Goal: Navigation & Orientation: Find specific page/section

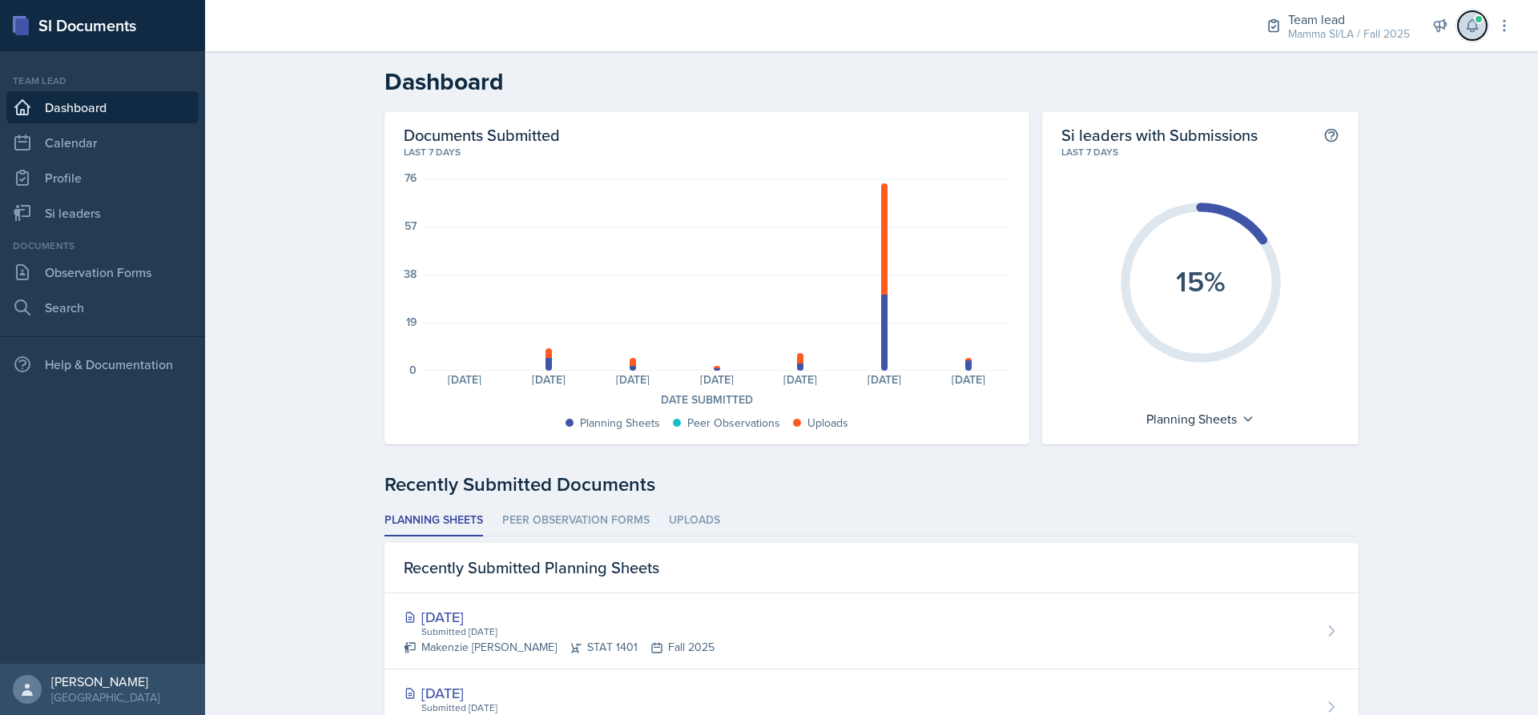
click at [1477, 30] on icon at bounding box center [1472, 26] width 10 height 12
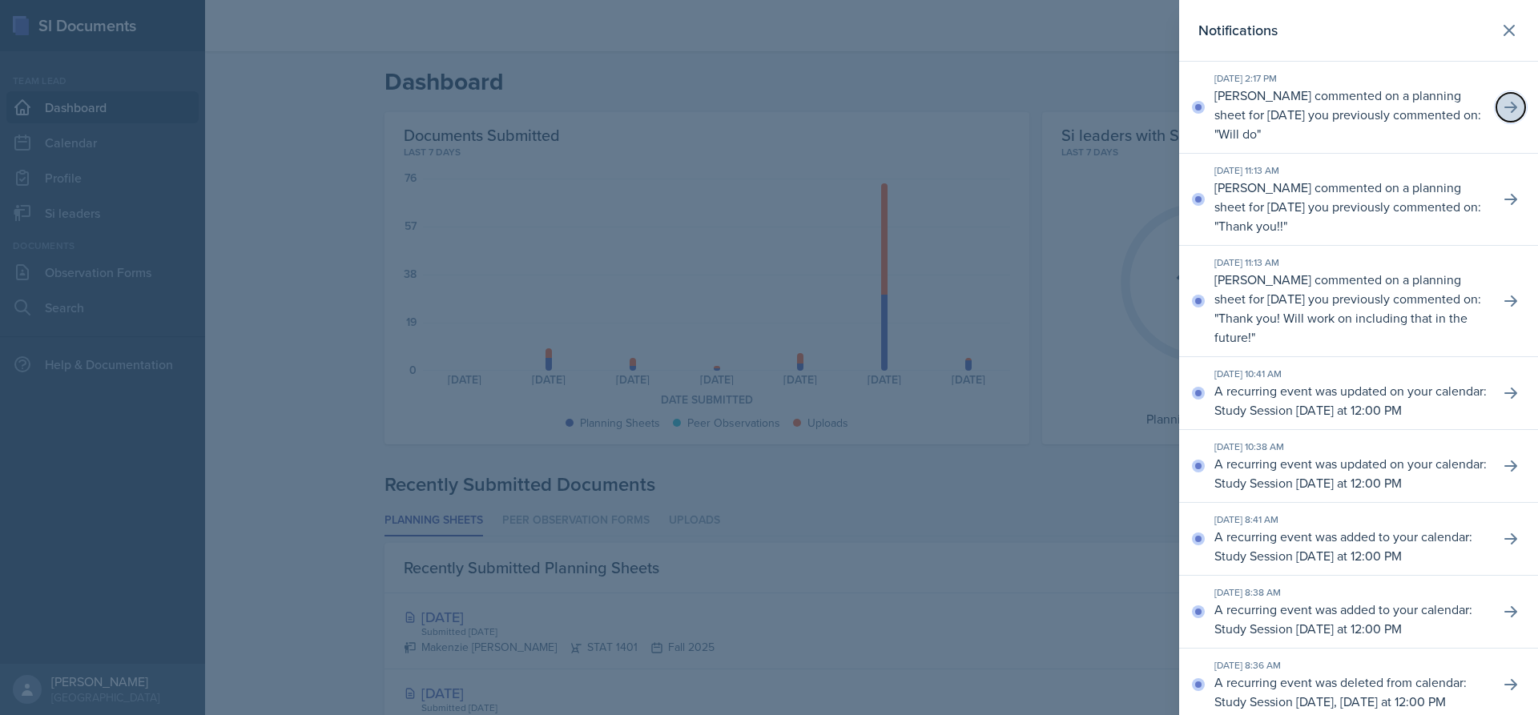
click at [1511, 102] on button at bounding box center [1510, 107] width 29 height 29
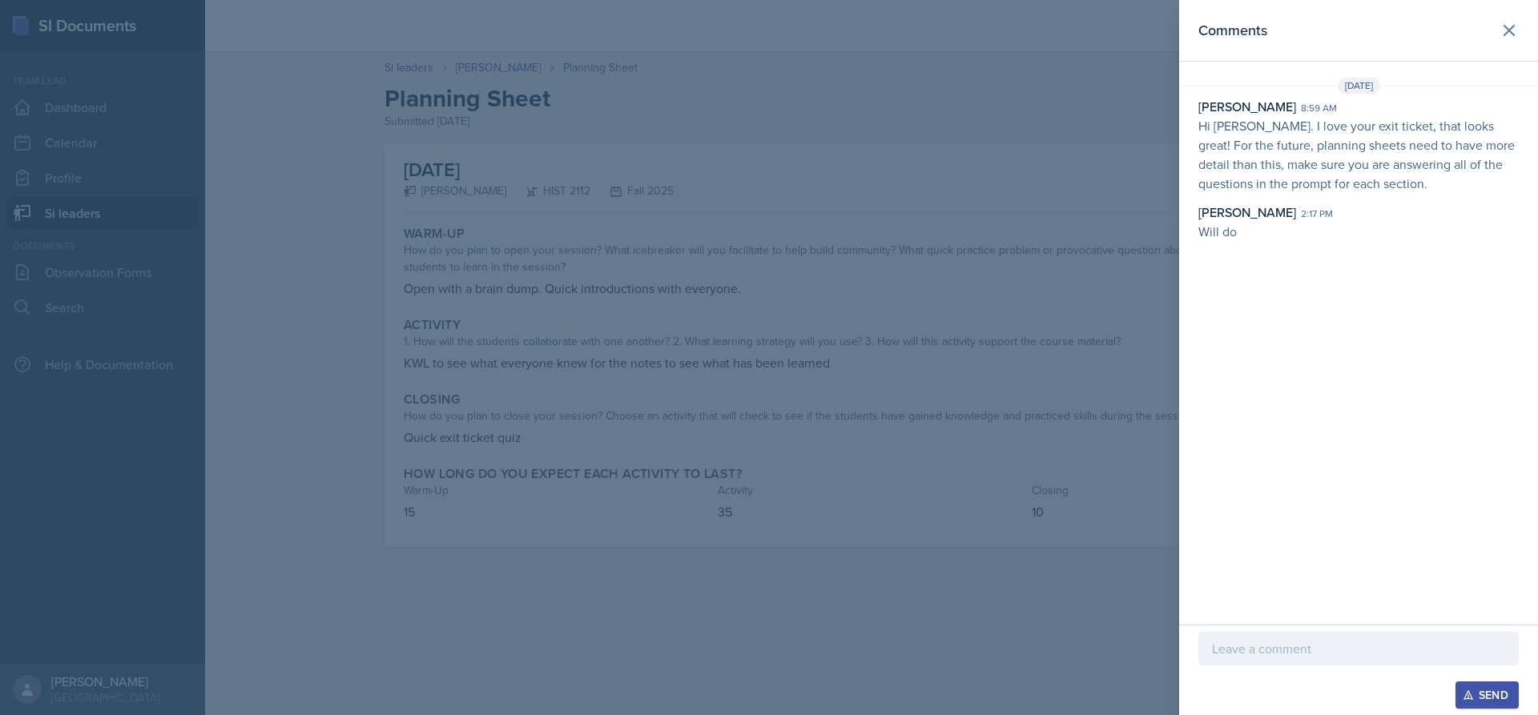
click at [837, 342] on div at bounding box center [769, 357] width 1538 height 715
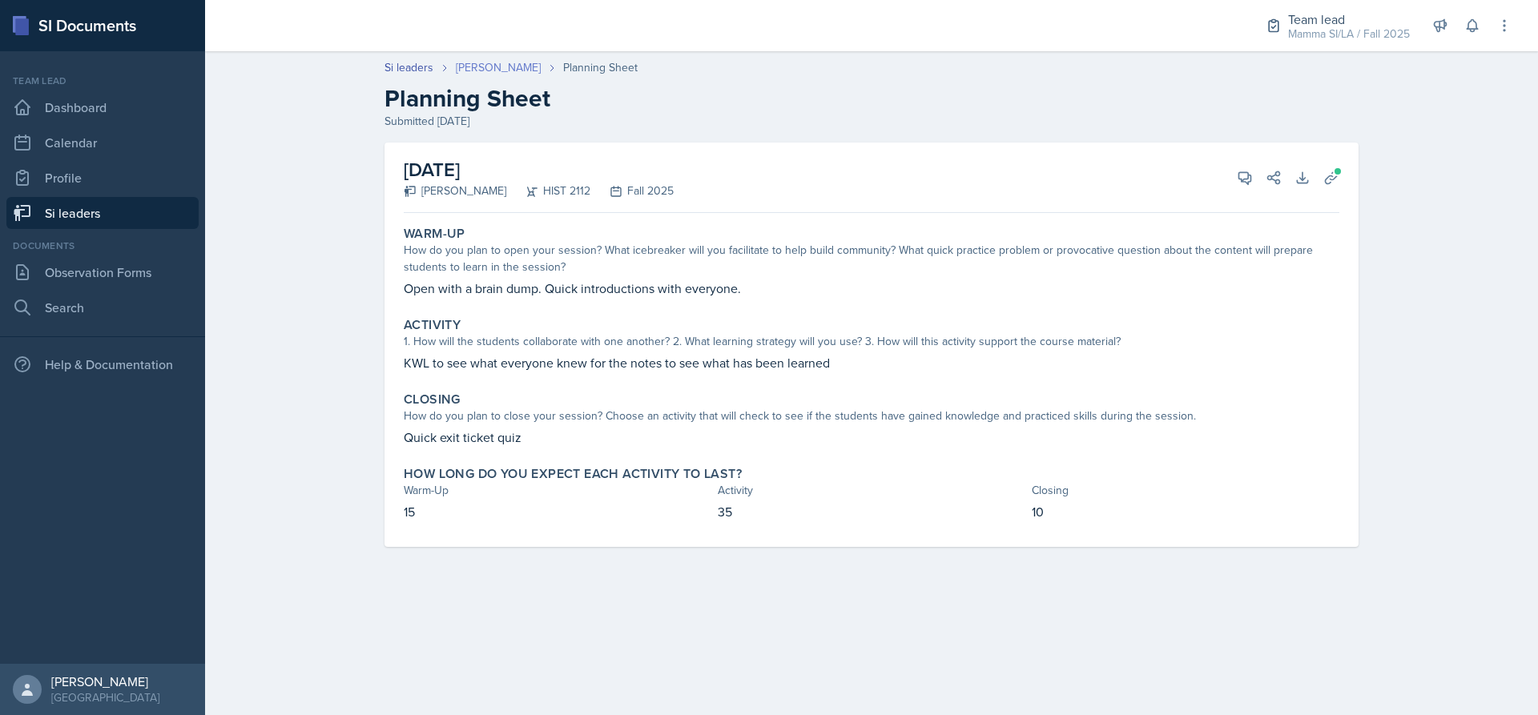
click at [502, 64] on link "[PERSON_NAME]" at bounding box center [498, 67] width 85 height 17
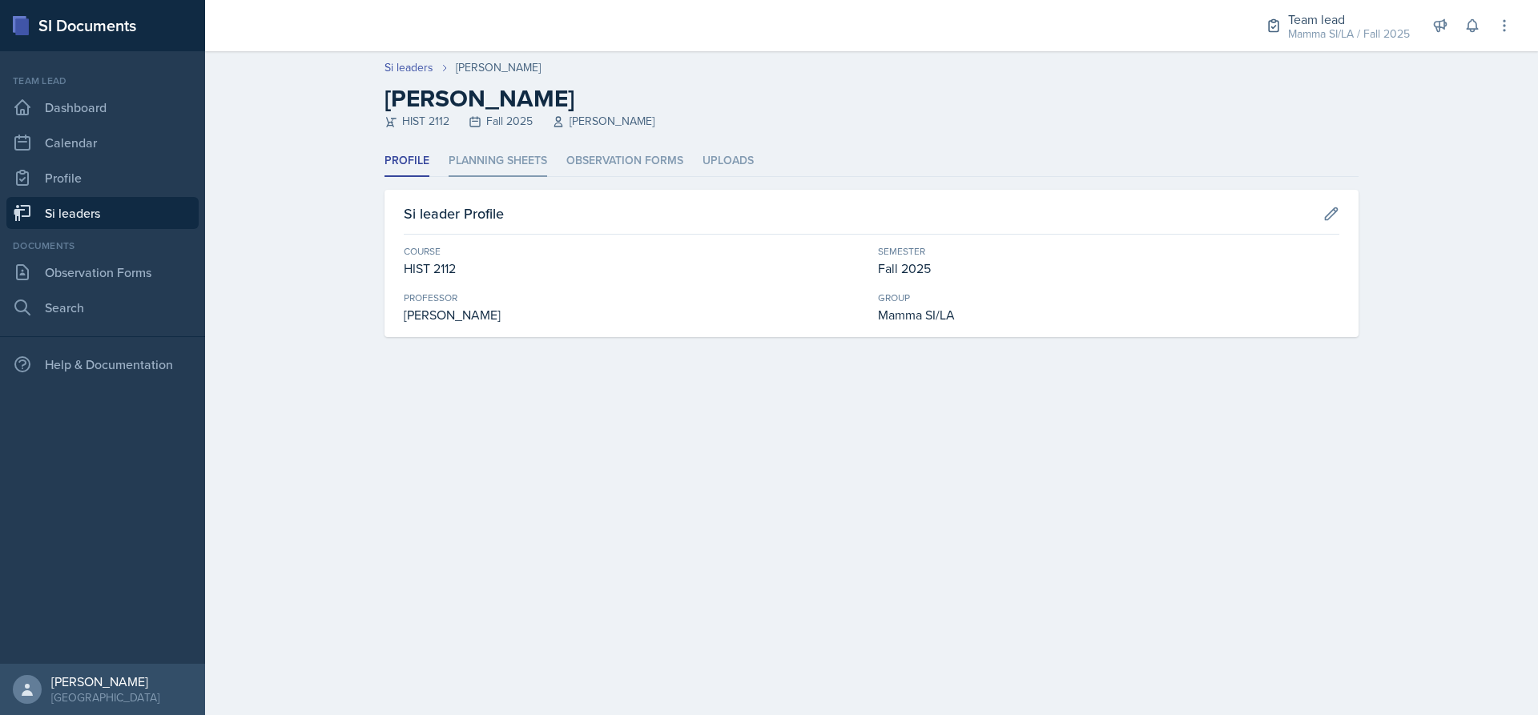
click at [505, 164] on li "Planning Sheets" at bounding box center [498, 161] width 99 height 31
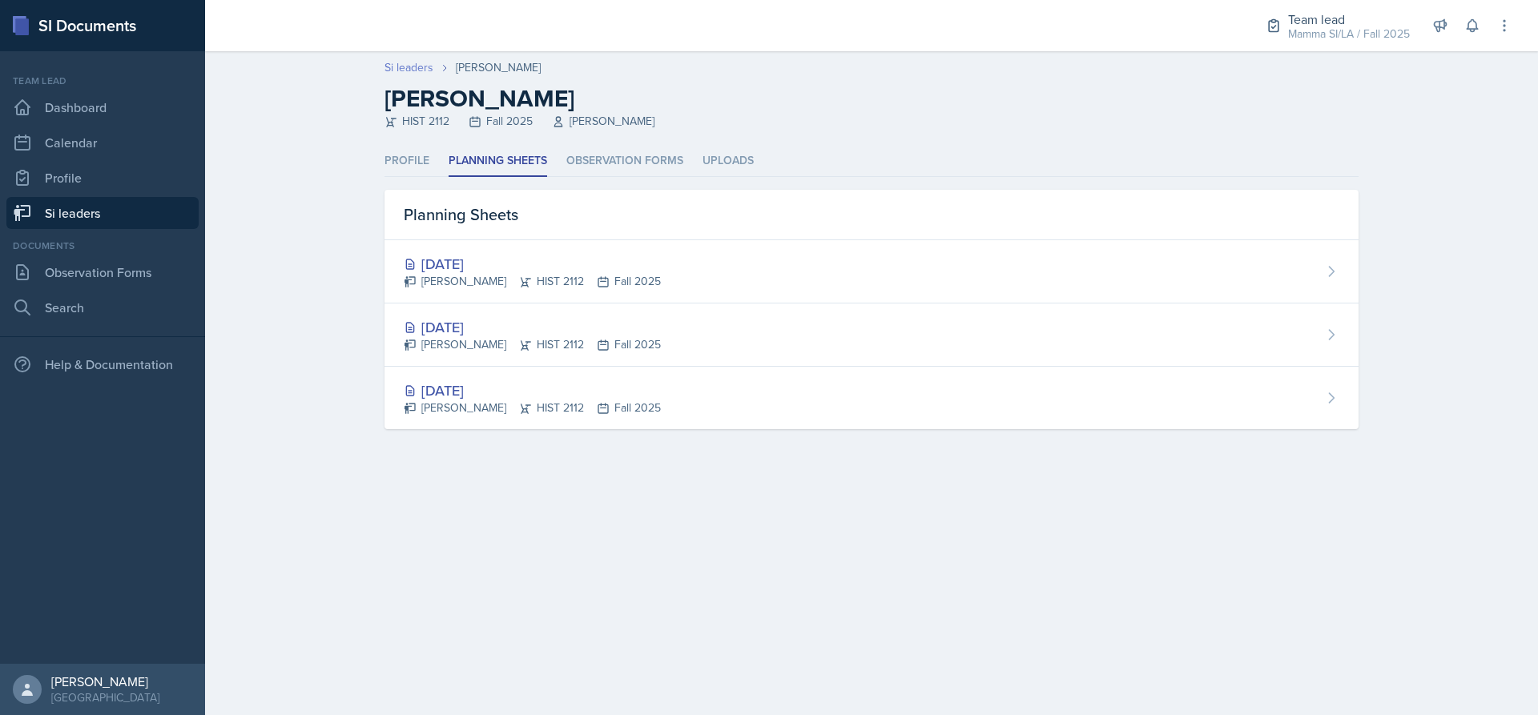
click at [418, 67] on link "Si leaders" at bounding box center [408, 67] width 49 height 17
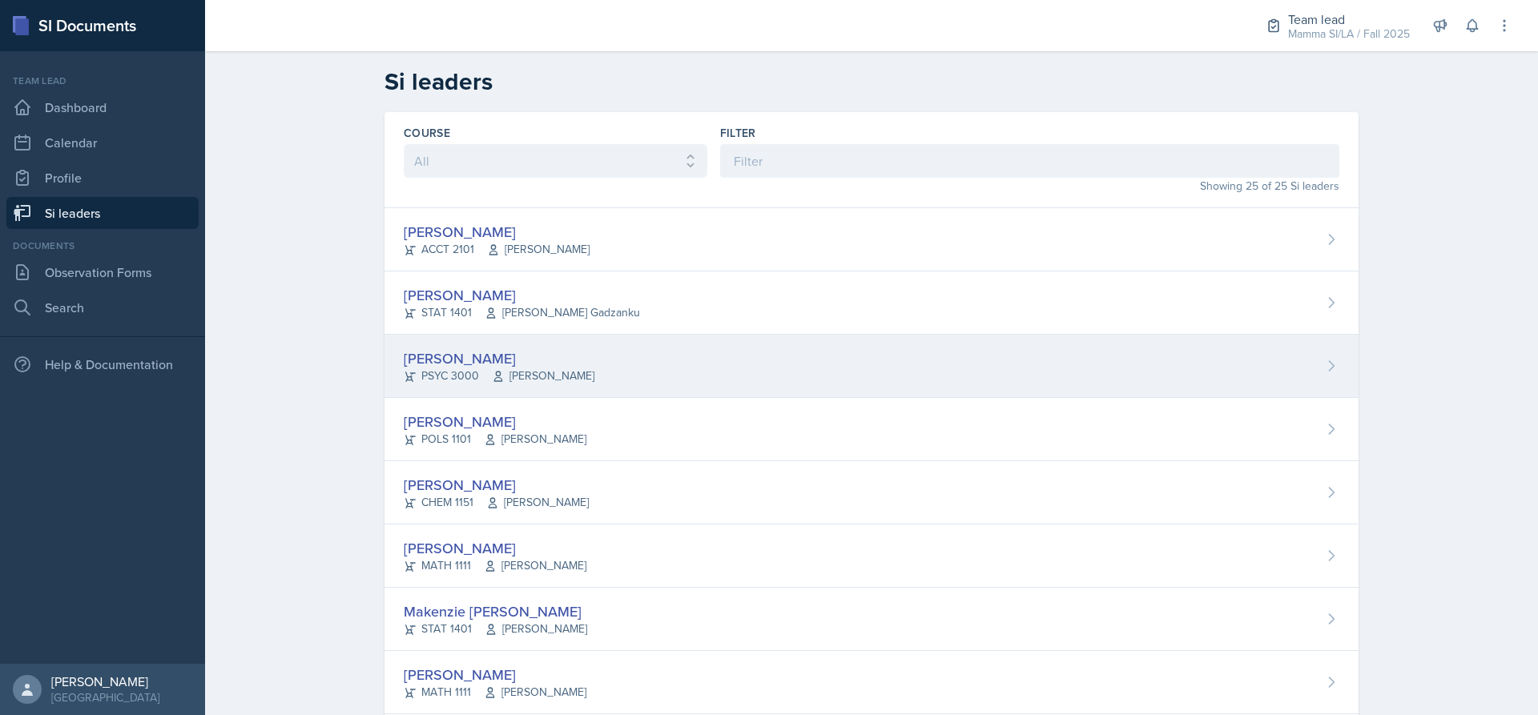
click at [554, 349] on div "[PERSON_NAME]" at bounding box center [499, 359] width 191 height 22
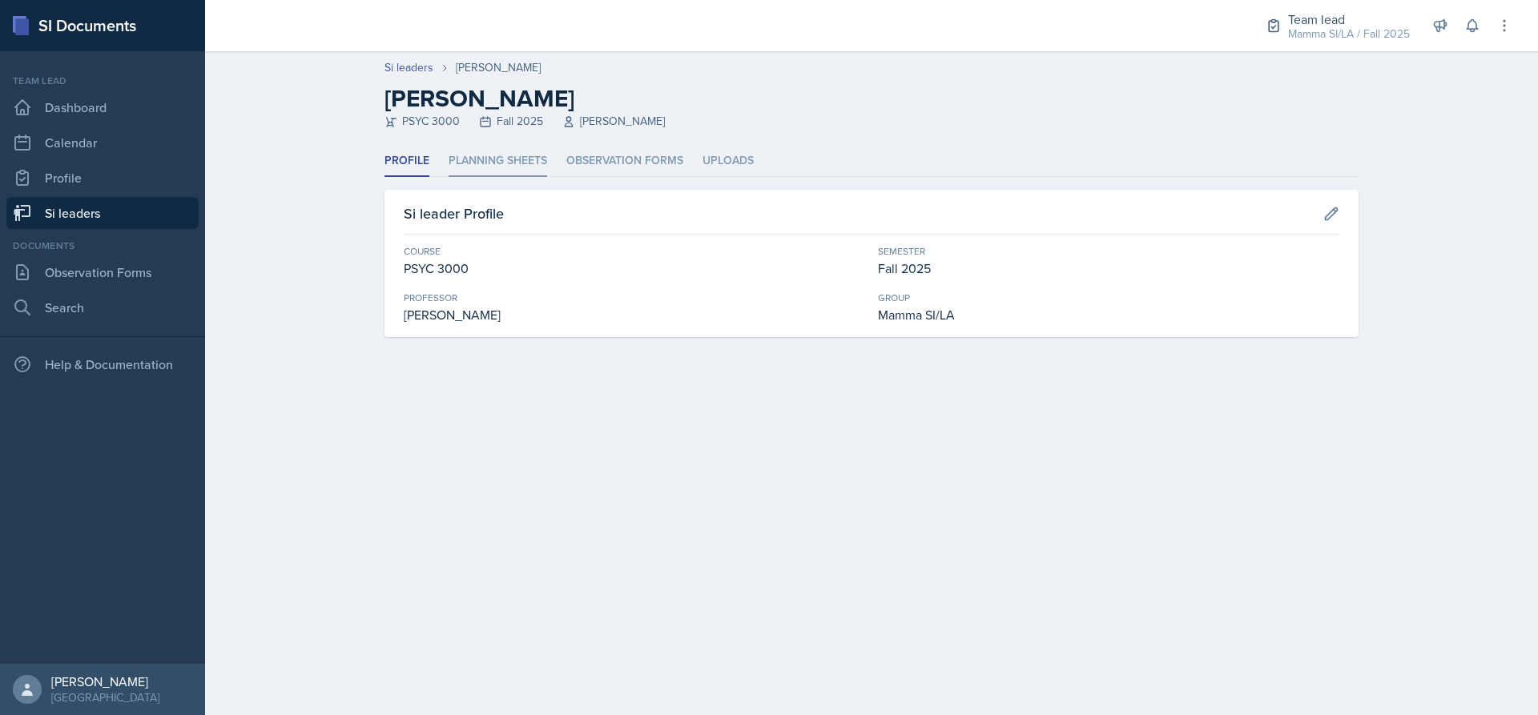
click at [516, 158] on li "Planning Sheets" at bounding box center [498, 161] width 99 height 31
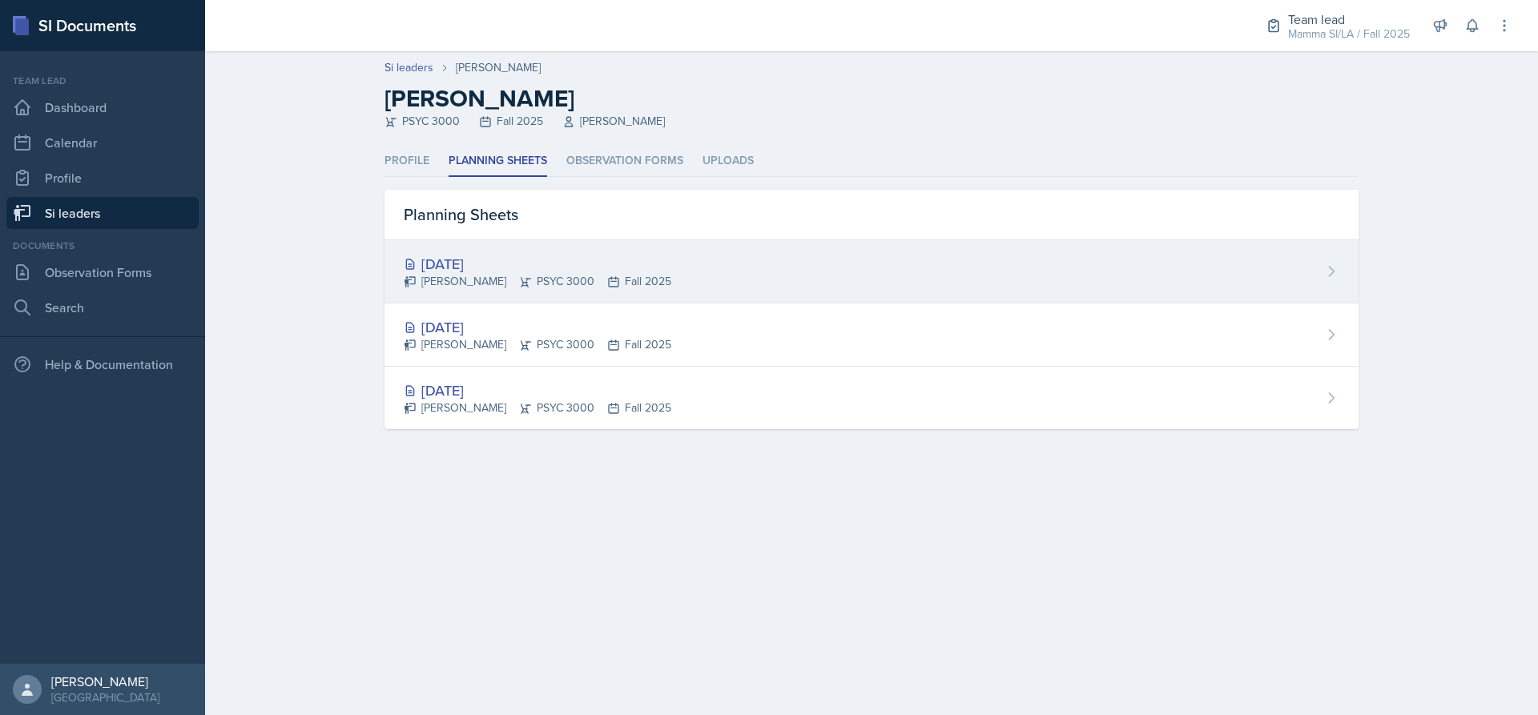
click at [573, 268] on div "[DATE]" at bounding box center [538, 264] width 268 height 22
